Goal: Information Seeking & Learning: Learn about a topic

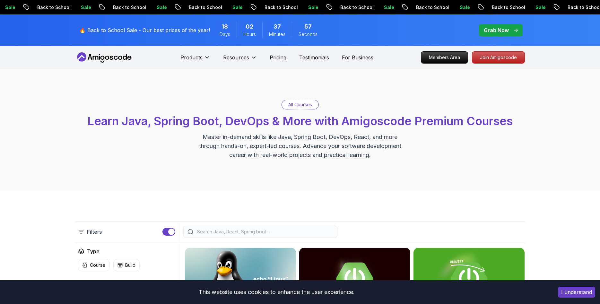
drag, startPoint x: 565, startPoint y: 111, endPoint x: 557, endPoint y: -27, distance: 138.5
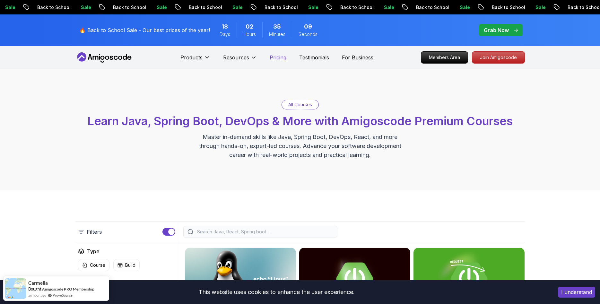
click at [270, 58] on p "Pricing" at bounding box center [278, 58] width 17 height 8
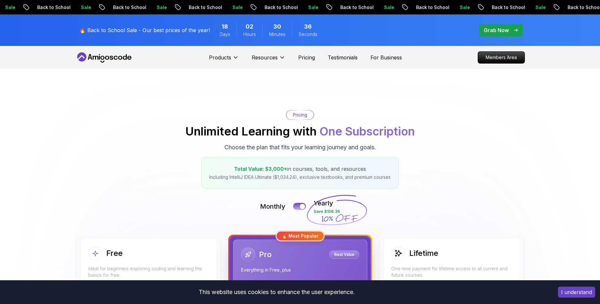
click at [102, 58] on icon at bounding box center [104, 57] width 58 height 10
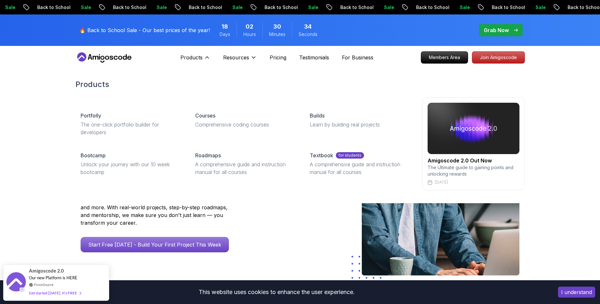
drag, startPoint x: 184, startPoint y: 57, endPoint x: 195, endPoint y: 105, distance: 49.1
click at [192, 64] on div "Products Products Portfolly The one-click portfolio builder for developers Cour…" at bounding box center [195, 57] width 30 height 13
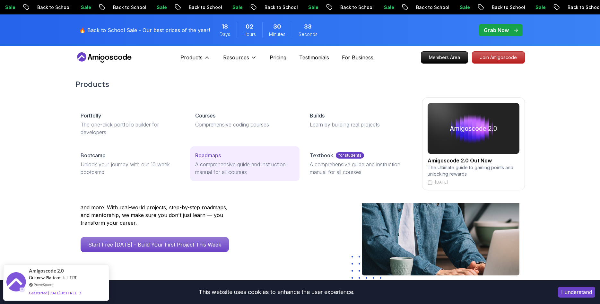
click at [203, 155] on p "Roadmaps" at bounding box center [208, 155] width 26 height 8
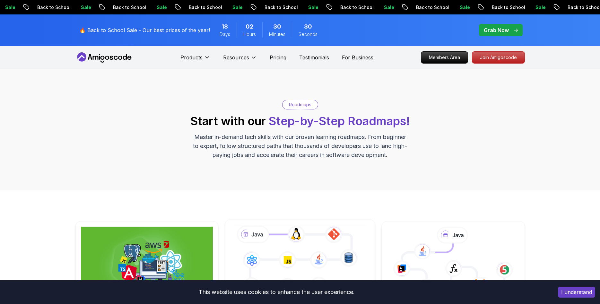
scroll to position [131, 0]
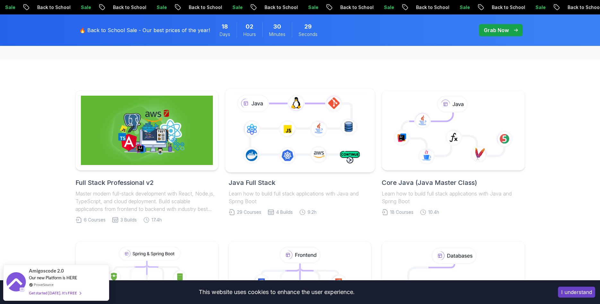
click at [281, 154] on icon at bounding box center [300, 129] width 136 height 75
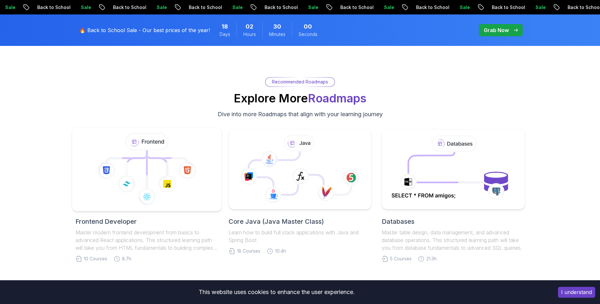
scroll to position [2913, 0]
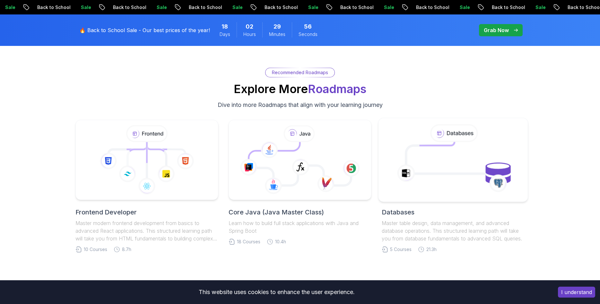
click at [413, 160] on icon at bounding box center [430, 153] width 48 height 23
